Goal: Information Seeking & Learning: Learn about a topic

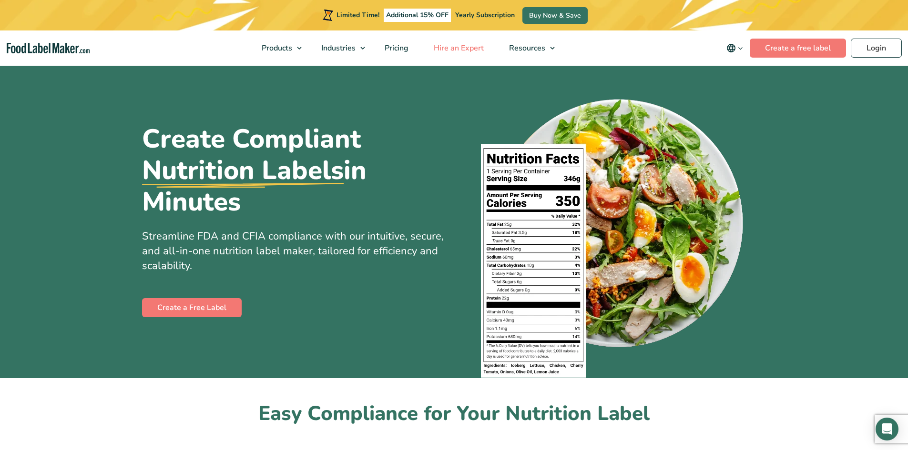
click at [454, 51] on span "Hire an Expert" at bounding box center [458, 48] width 54 height 10
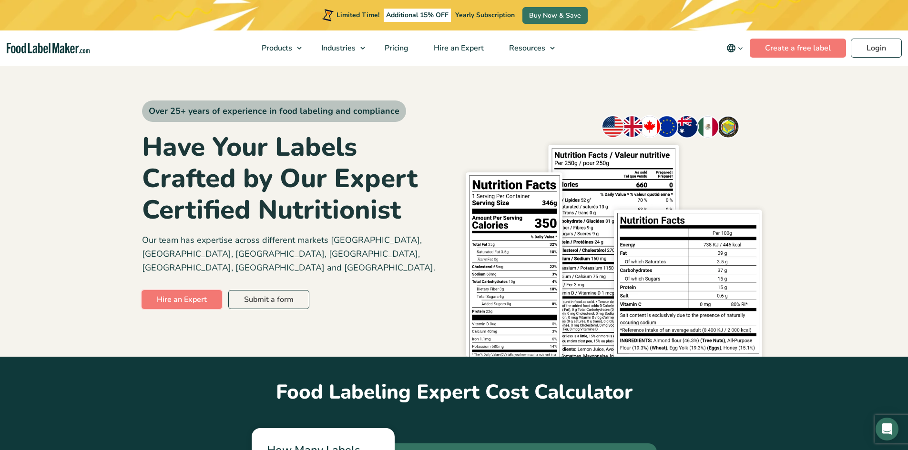
click at [209, 290] on link "Hire an Expert" at bounding box center [181, 299] width 81 height 19
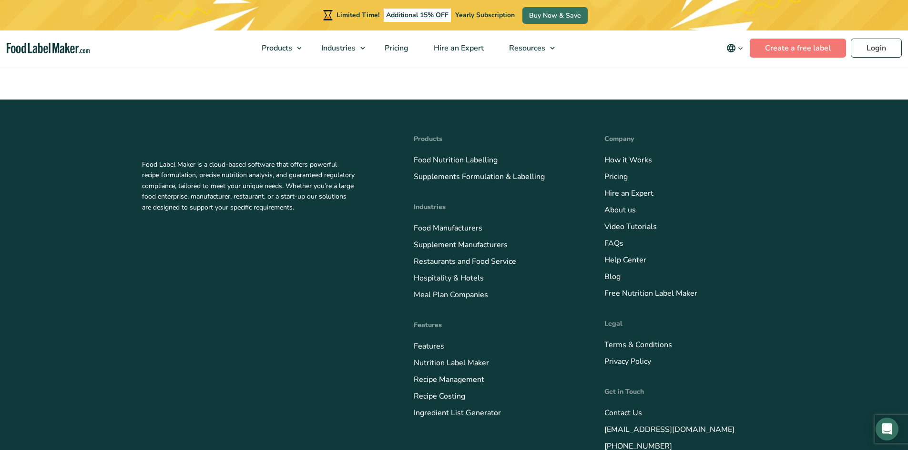
scroll to position [3106, 0]
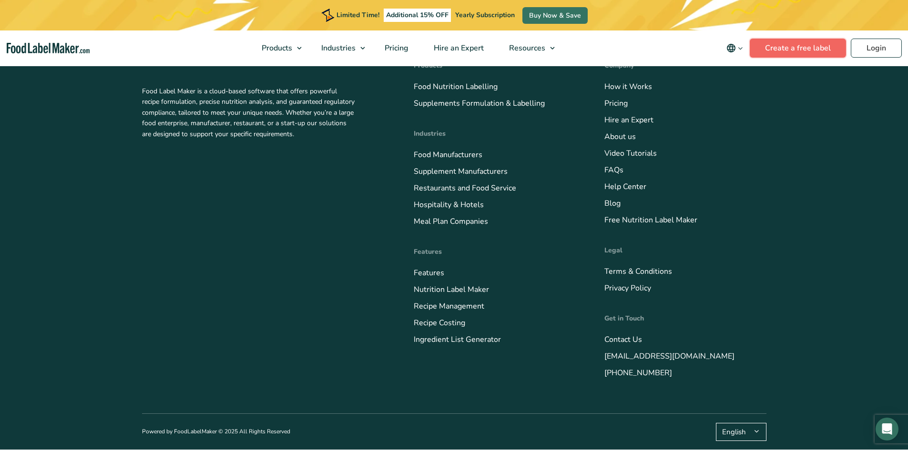
click at [784, 50] on link "Create a free label" at bounding box center [797, 48] width 96 height 19
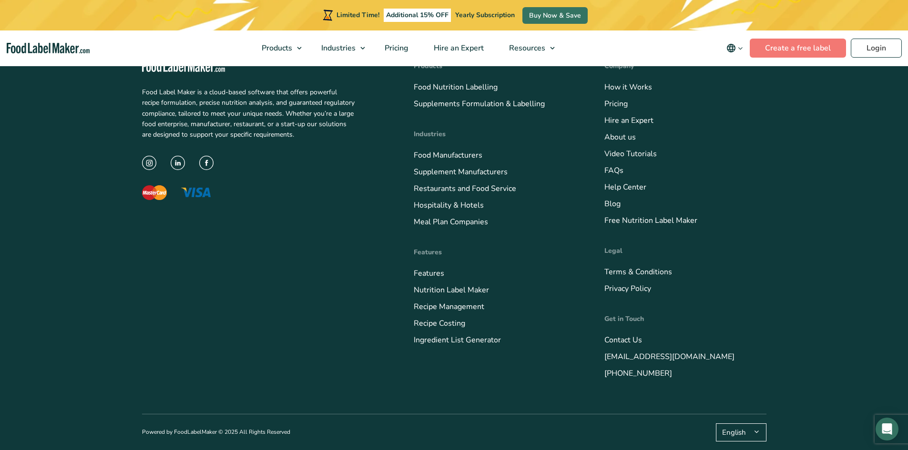
scroll to position [3275, 0]
